Goal: Task Accomplishment & Management: Manage account settings

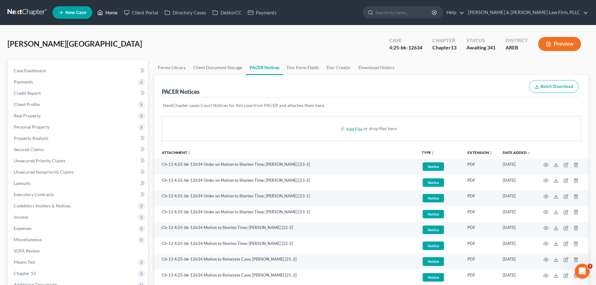
drag, startPoint x: 106, startPoint y: 10, endPoint x: 120, endPoint y: 12, distance: 13.9
click at [106, 10] on link "Home" at bounding box center [107, 12] width 27 height 11
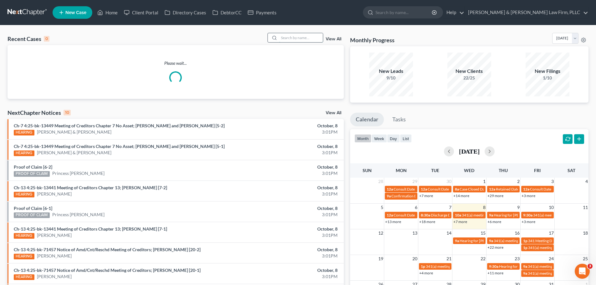
click at [297, 38] on input "search" at bounding box center [301, 37] width 44 height 9
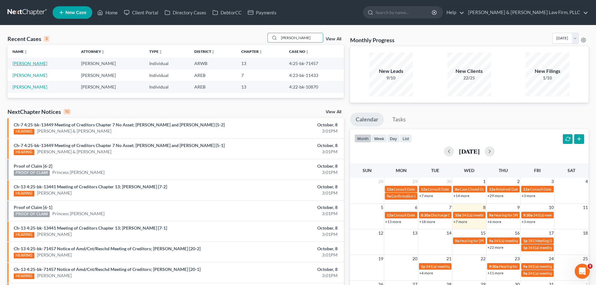
type input "[PERSON_NAME]"
click at [36, 63] on link "[PERSON_NAME]" at bounding box center [30, 63] width 35 height 5
select select "2"
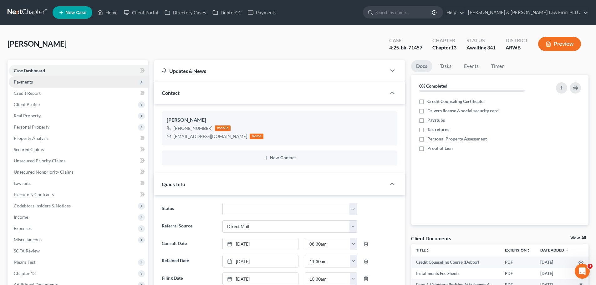
click at [40, 85] on span "Payments" at bounding box center [78, 81] width 139 height 11
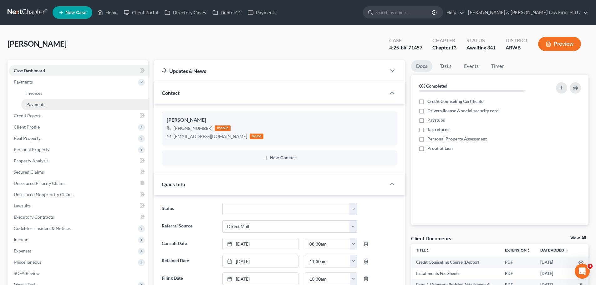
click at [59, 102] on link "Payments" at bounding box center [84, 104] width 127 height 11
